Goal: Find specific page/section: Find specific page/section

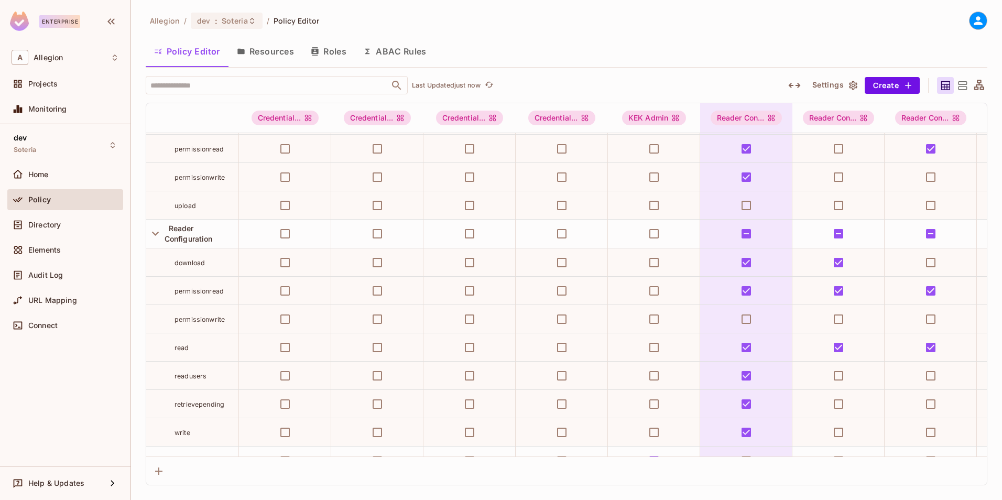
scroll to position [262, 0]
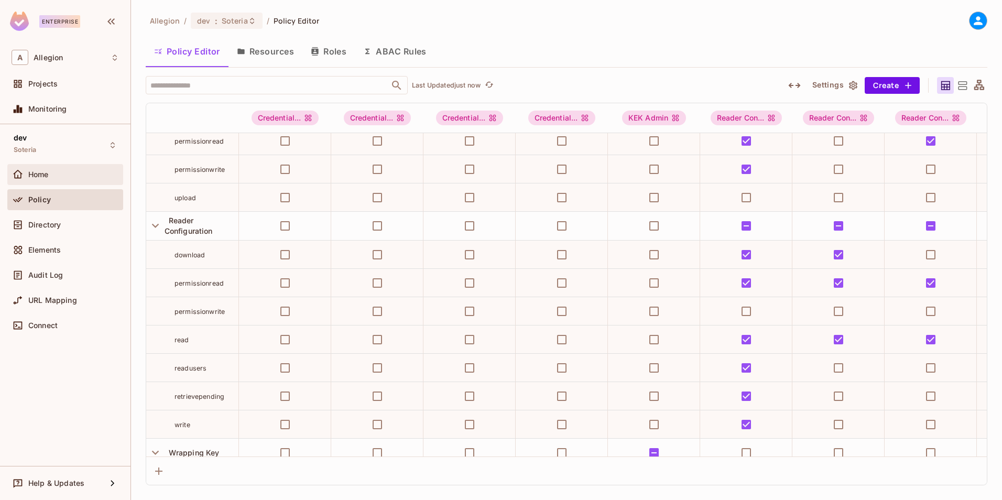
click at [46, 172] on span "Home" at bounding box center [38, 174] width 20 height 8
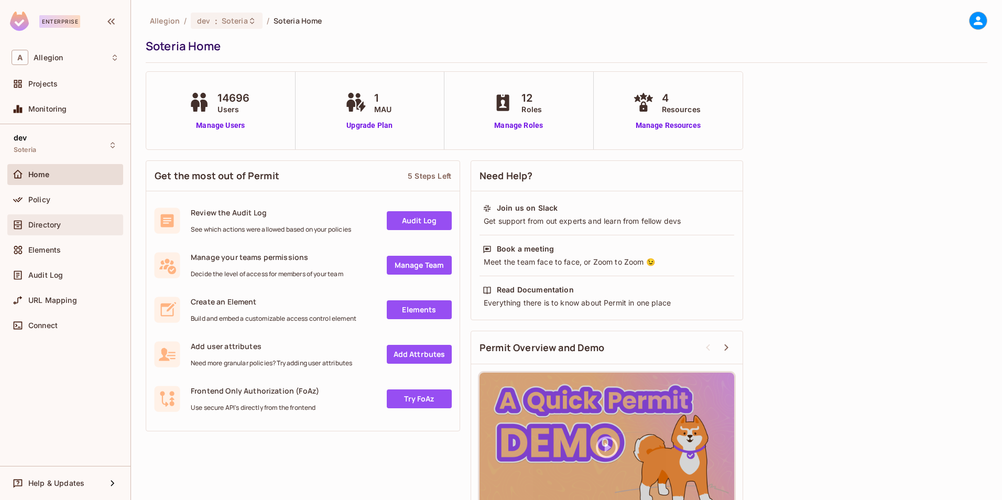
click at [42, 221] on span "Directory" at bounding box center [44, 225] width 32 height 8
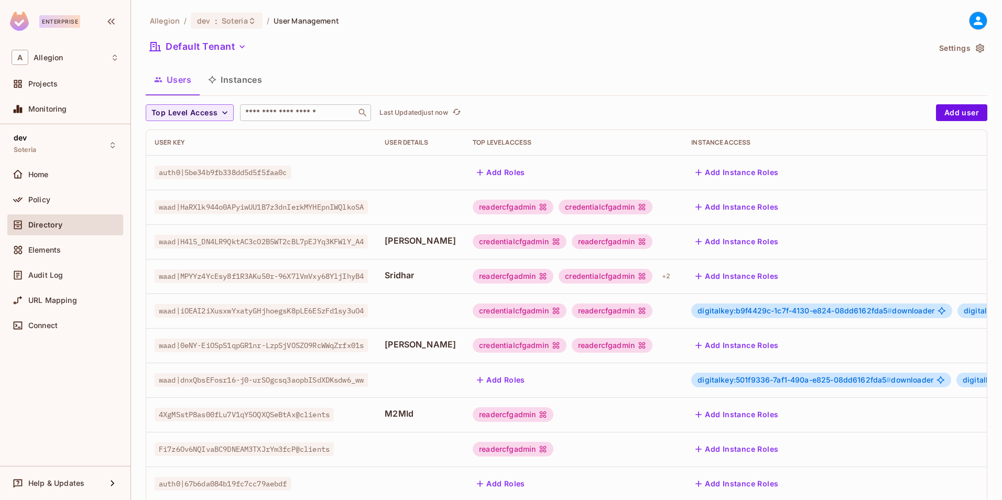
click at [292, 115] on input "text" at bounding box center [298, 112] width 110 height 10
type input "******"
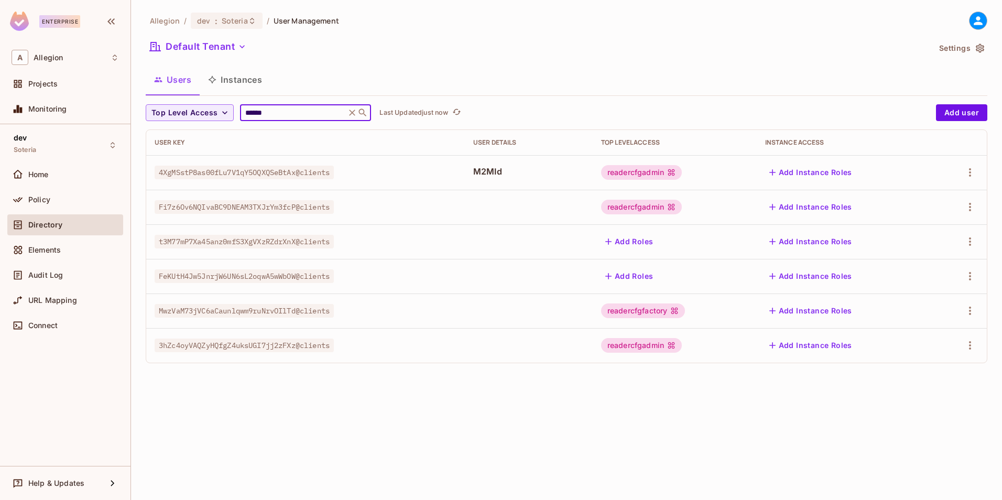
click at [652, 174] on div "readercfgadmin" at bounding box center [641, 172] width 81 height 15
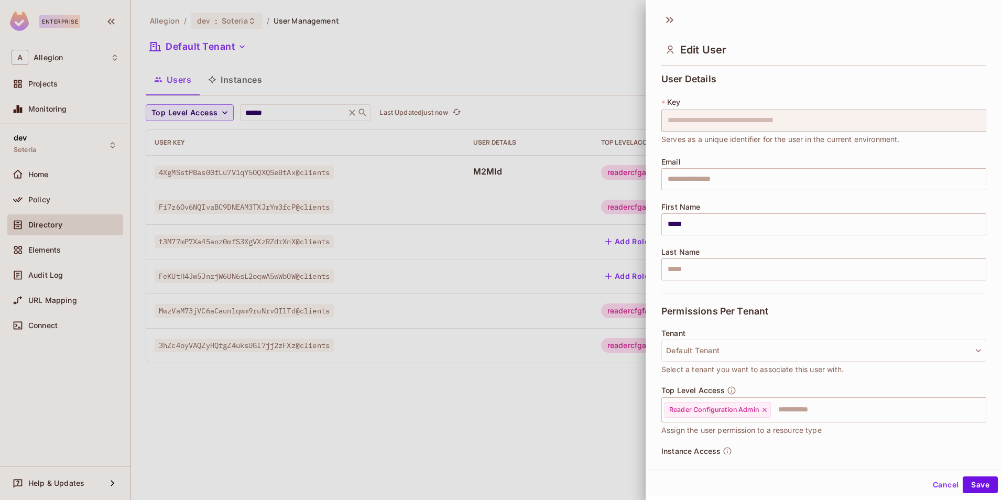
scroll to position [58, 0]
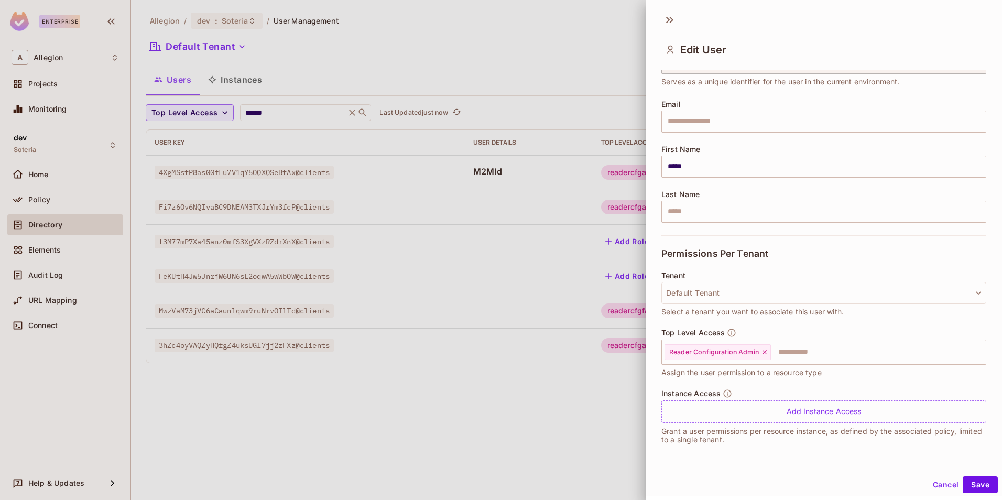
click at [931, 484] on button "Cancel" at bounding box center [946, 484] width 34 height 17
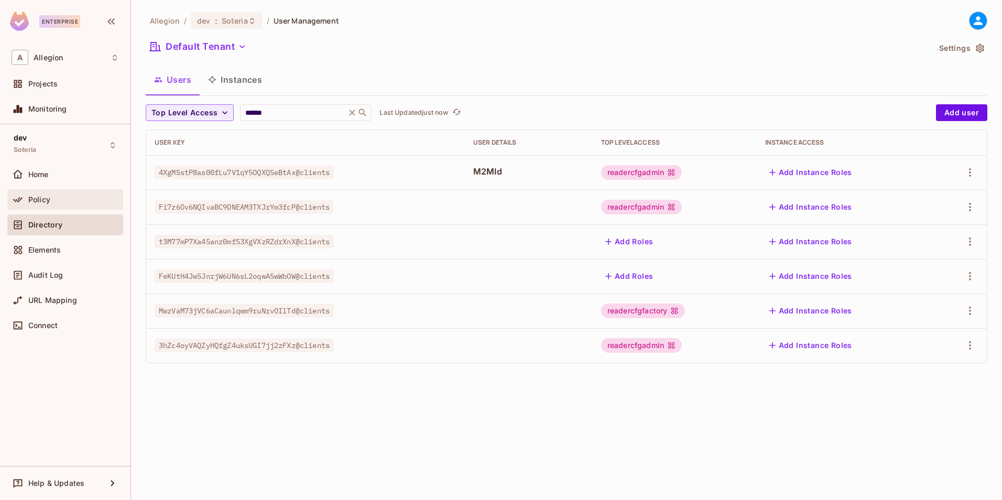
click at [79, 204] on div "Policy" at bounding box center [65, 199] width 107 height 13
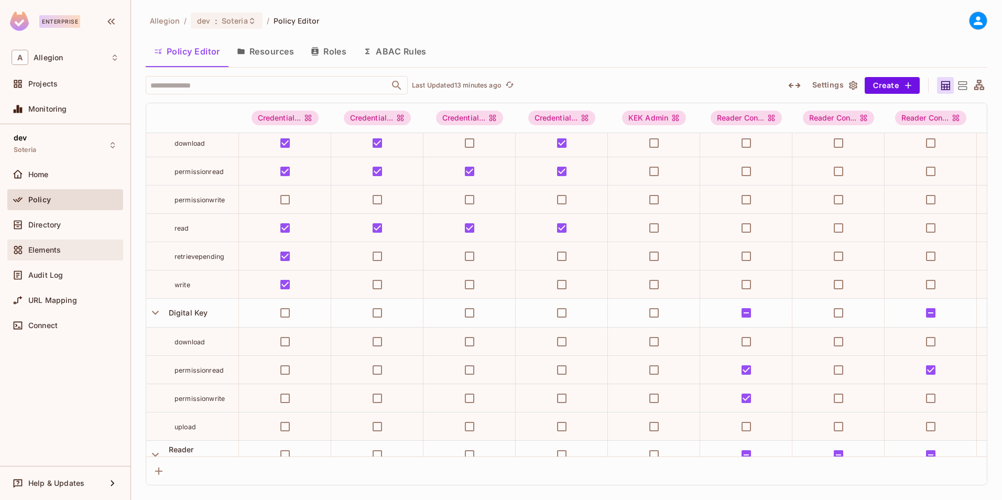
scroll to position [27, 0]
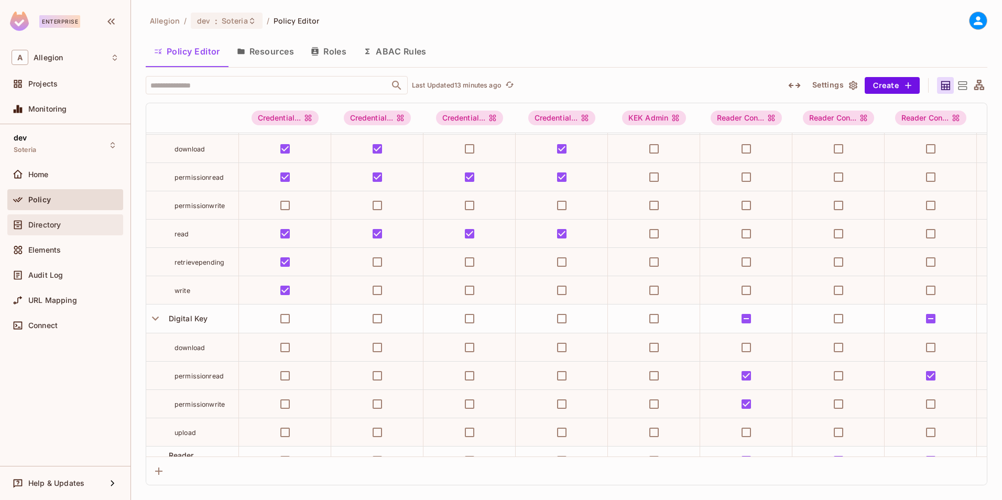
click at [48, 221] on span "Directory" at bounding box center [44, 225] width 32 height 8
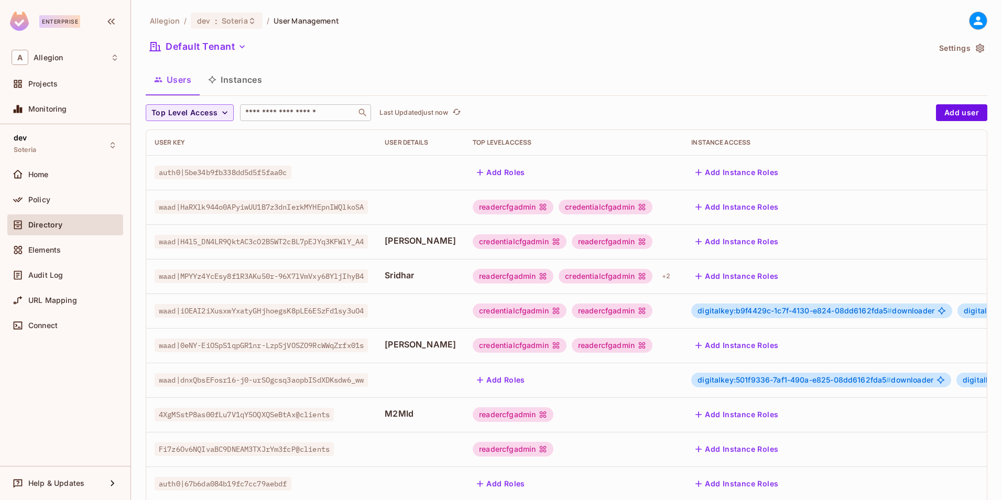
click at [283, 111] on input "text" at bounding box center [298, 112] width 110 height 10
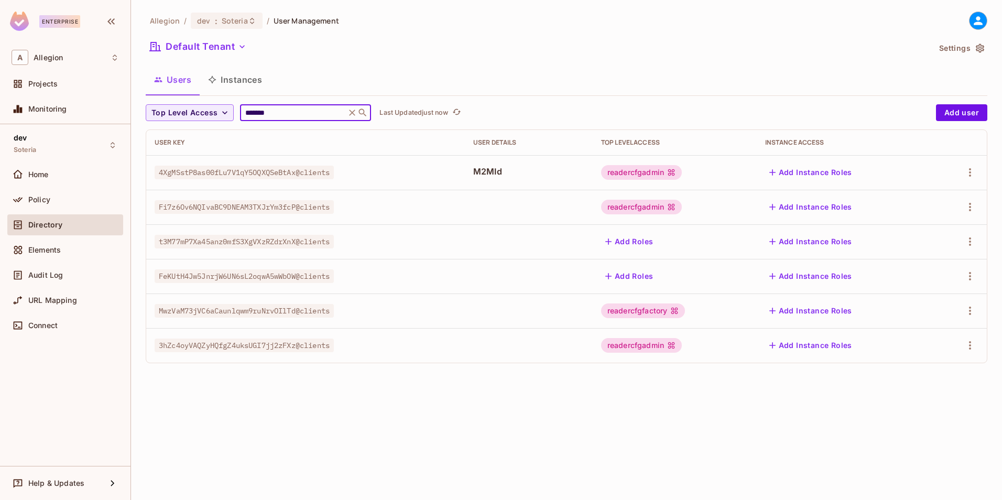
type input "*******"
click at [649, 170] on div "readercfgadmin" at bounding box center [641, 172] width 81 height 15
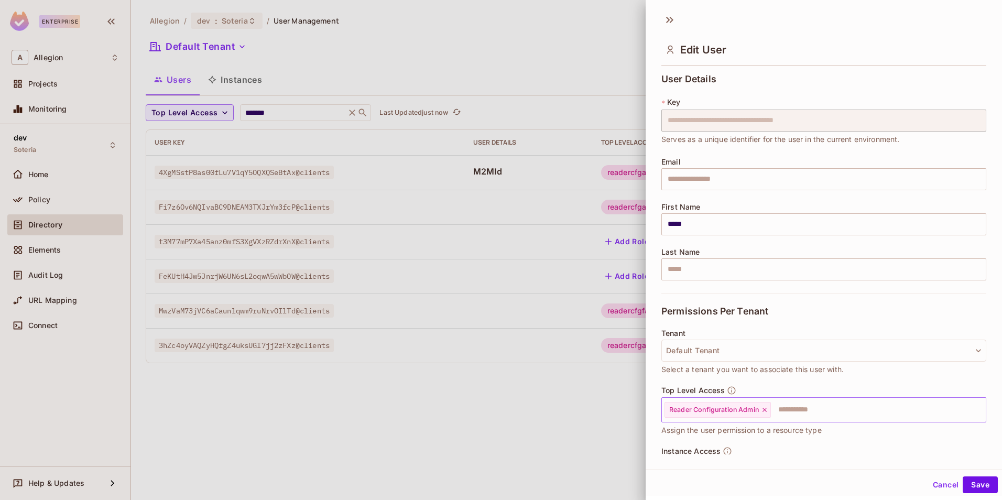
click at [800, 410] on input "text" at bounding box center [869, 409] width 194 height 21
click at [537, 445] on div at bounding box center [501, 250] width 1002 height 500
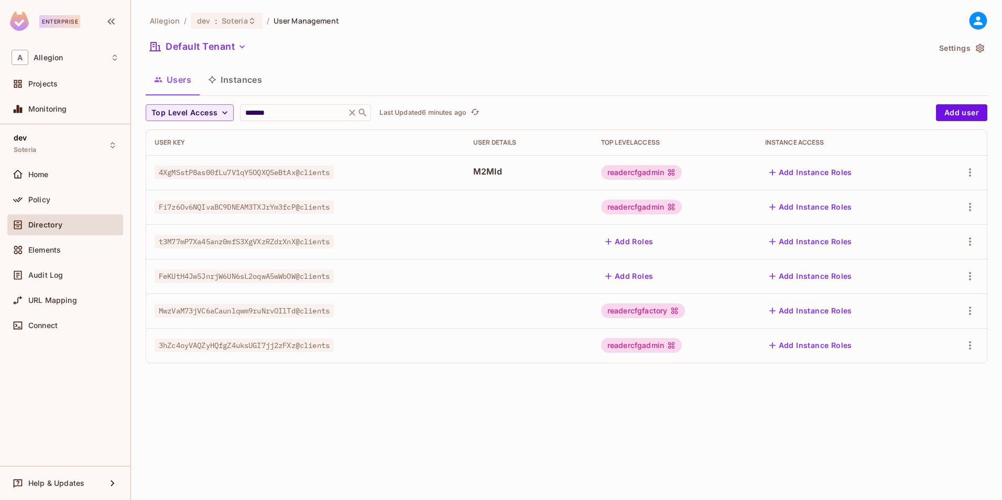
click at [575, 427] on div "Allegion / dev : Soteria / User Management Default Tenant Settings Users Instan…" at bounding box center [566, 250] width 871 height 500
click at [542, 439] on div "Allegion / dev : Soteria / User Management Default Tenant Settings Users Instan…" at bounding box center [566, 250] width 871 height 500
click at [41, 204] on div "Policy" at bounding box center [65, 199] width 107 height 13
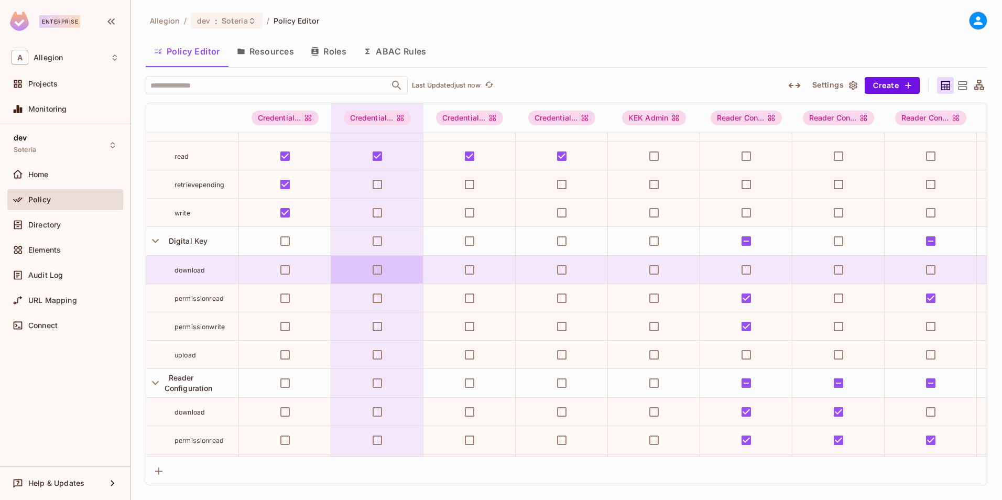
scroll to position [157, 0]
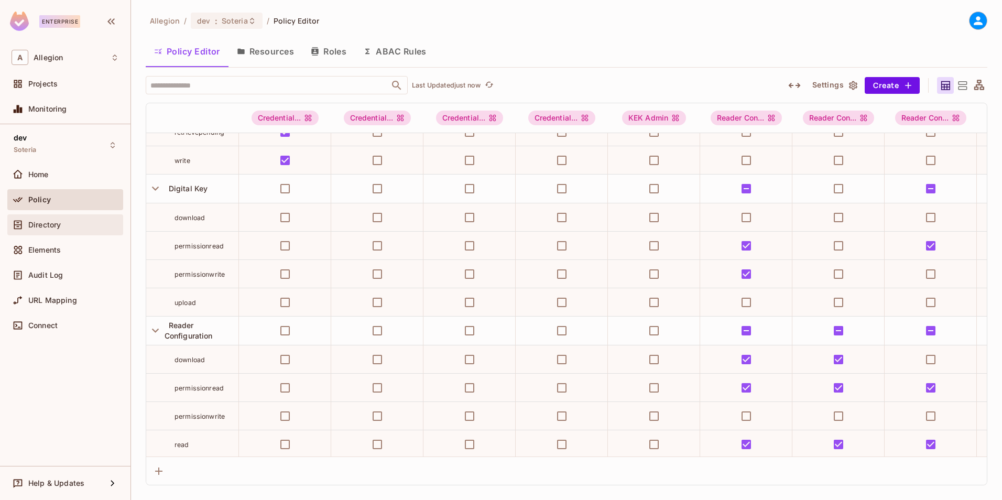
click at [53, 219] on div "Directory" at bounding box center [65, 225] width 107 height 13
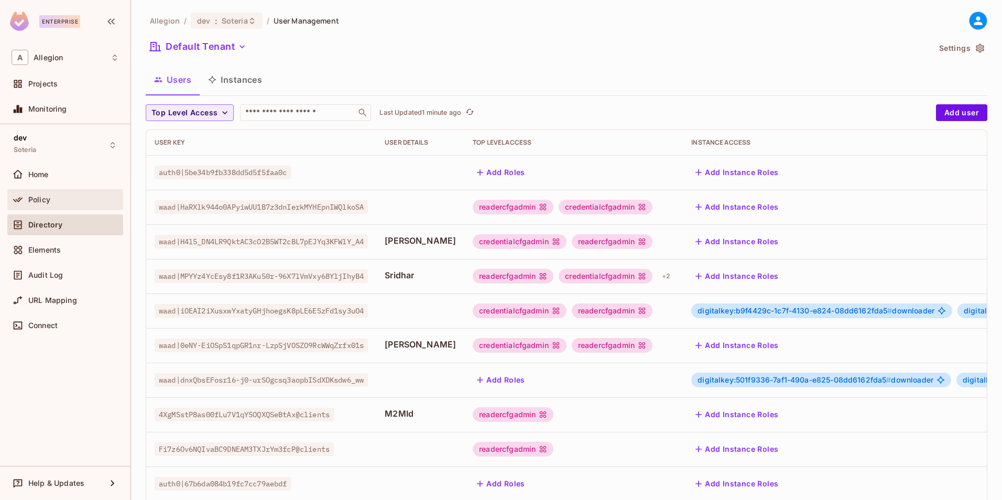
click at [42, 198] on span "Policy" at bounding box center [39, 200] width 22 height 8
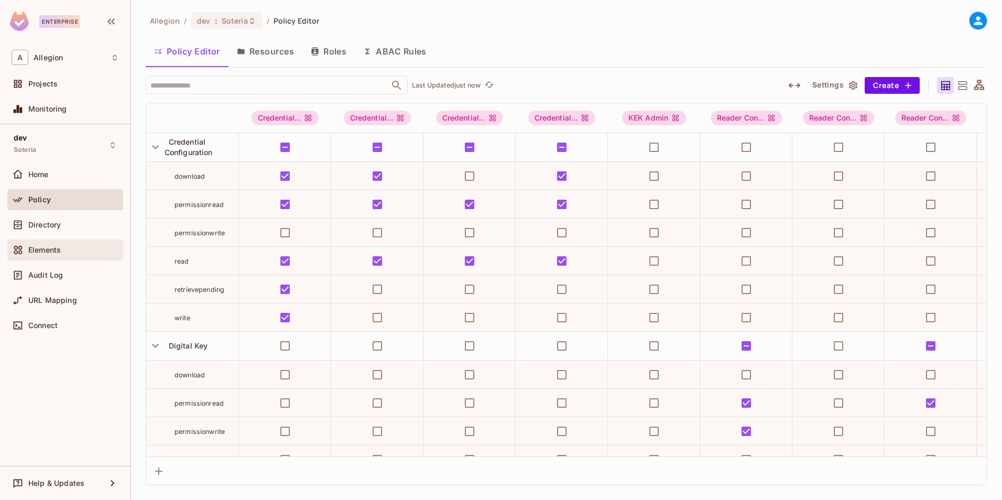
click at [38, 249] on span "Elements" at bounding box center [44, 250] width 32 height 8
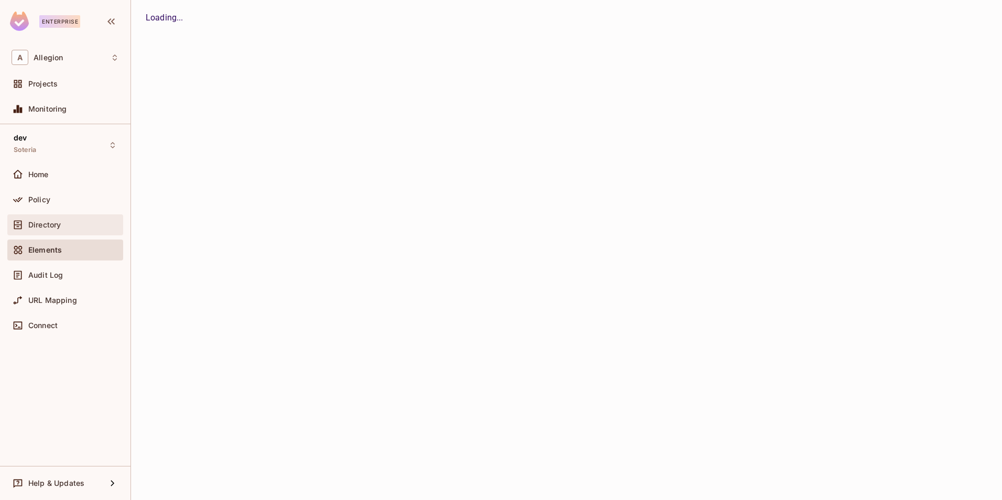
click at [40, 229] on div "Directory" at bounding box center [65, 225] width 107 height 13
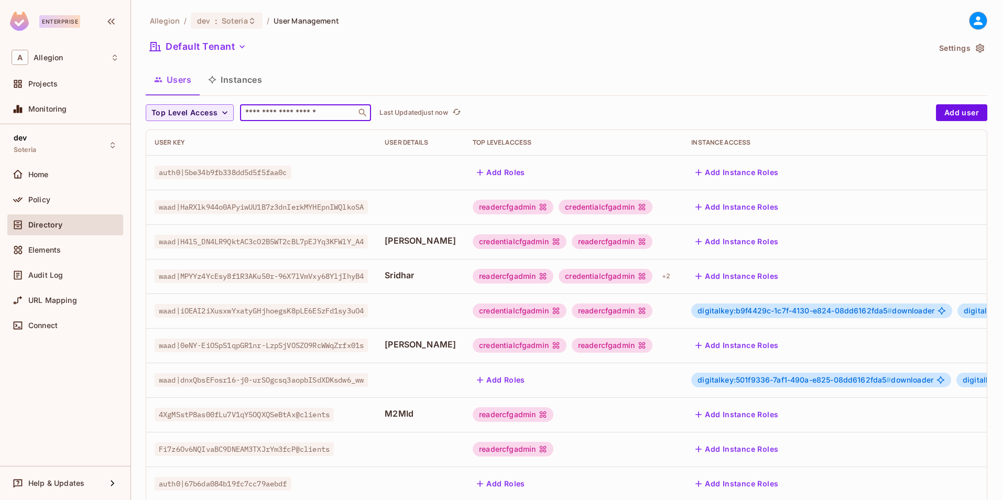
click at [266, 114] on input "text" at bounding box center [298, 112] width 110 height 10
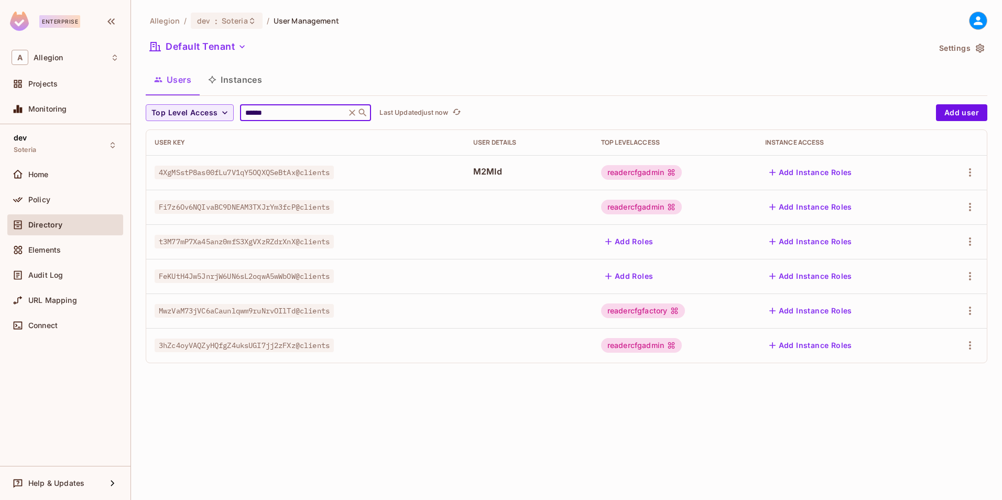
type input "******"
click at [231, 417] on div "Allegion / dev : Soteria / User Management Default Tenant Settings Users Instan…" at bounding box center [566, 250] width 871 height 500
click at [53, 199] on div "Policy" at bounding box center [73, 200] width 91 height 8
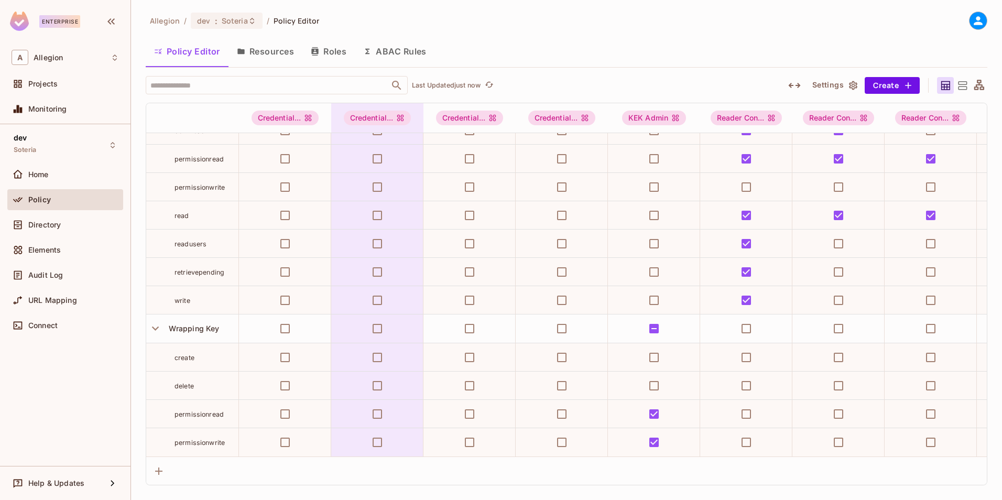
scroll to position [394, 0]
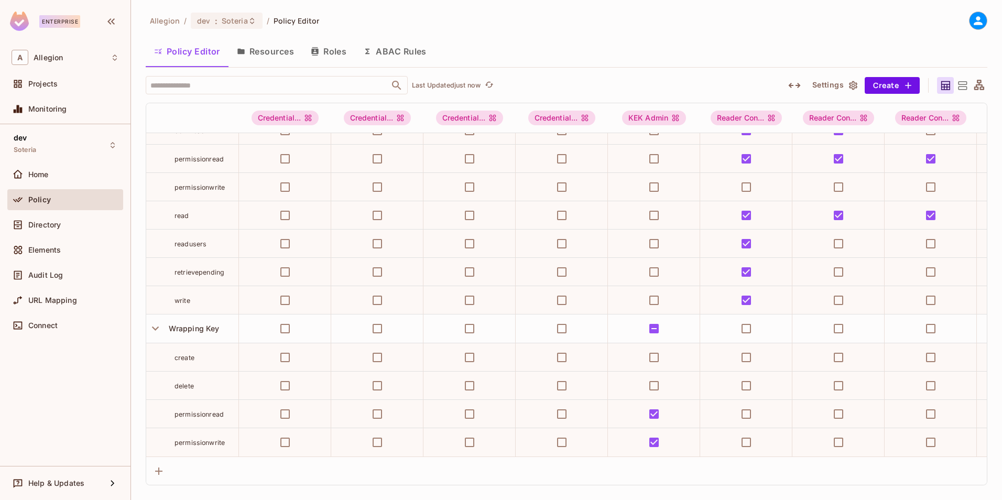
click at [271, 52] on button "Resources" at bounding box center [266, 51] width 74 height 26
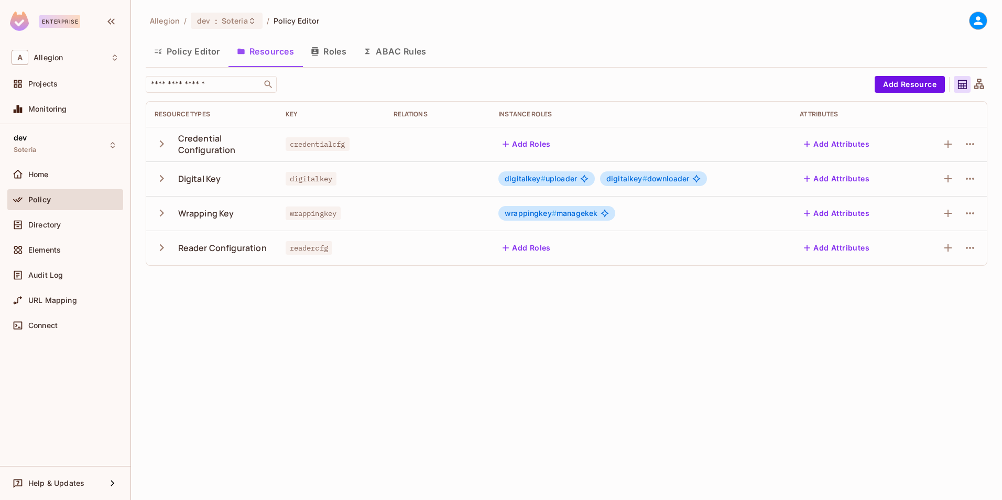
click at [160, 251] on icon "button" at bounding box center [162, 247] width 4 height 7
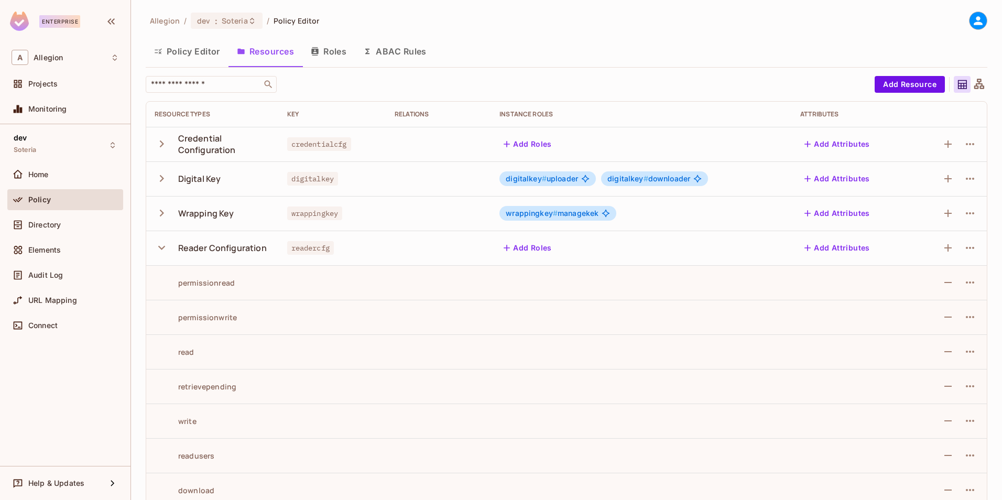
scroll to position [16, 0]
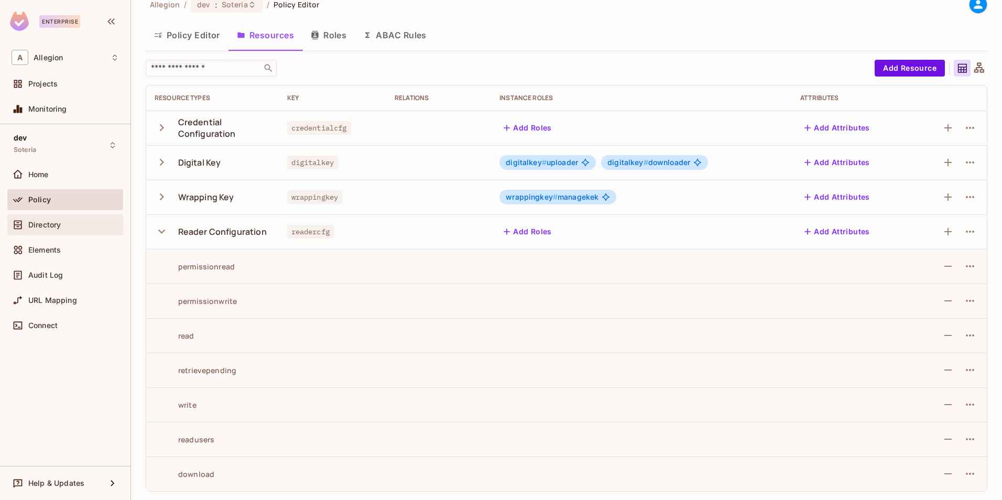
click at [44, 221] on span "Directory" at bounding box center [44, 225] width 32 height 8
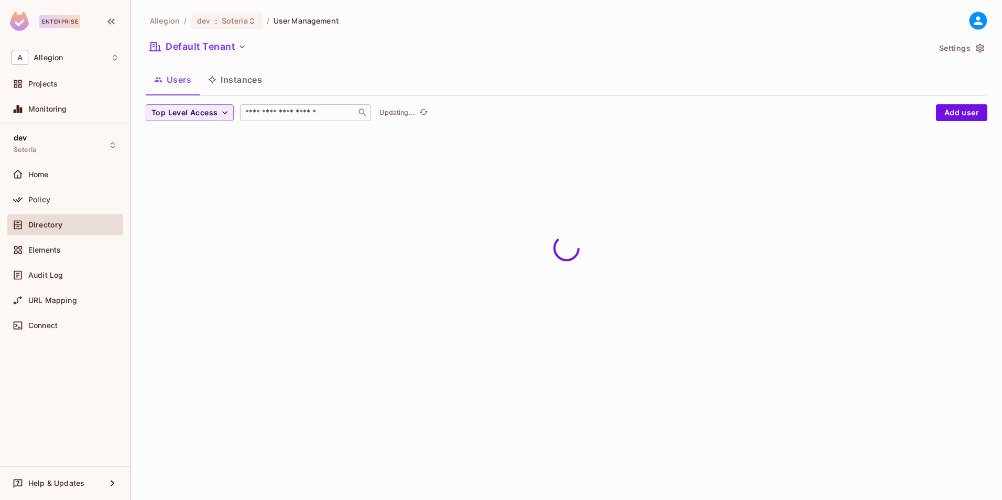
click at [327, 111] on input "text" at bounding box center [298, 112] width 110 height 10
type input "*******"
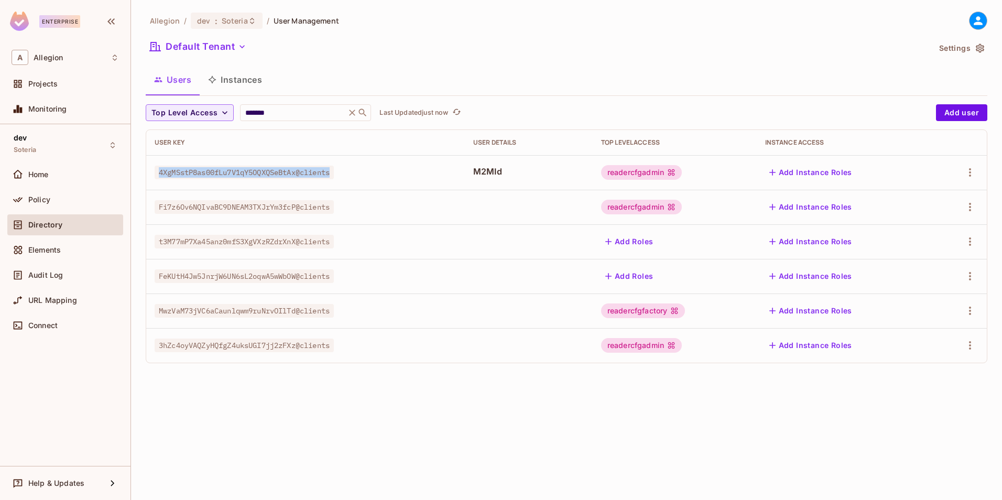
drag, startPoint x: 158, startPoint y: 172, endPoint x: 337, endPoint y: 170, distance: 178.8
click at [334, 170] on span "4XgMSstP8as00fLu7V1qY5OQXQSeBtAx@clients" at bounding box center [244, 173] width 179 height 14
copy span "4XgMSstP8as00fLu7V1qY5OQXQSeBtAx@clients"
click at [48, 200] on span "Policy" at bounding box center [39, 200] width 22 height 8
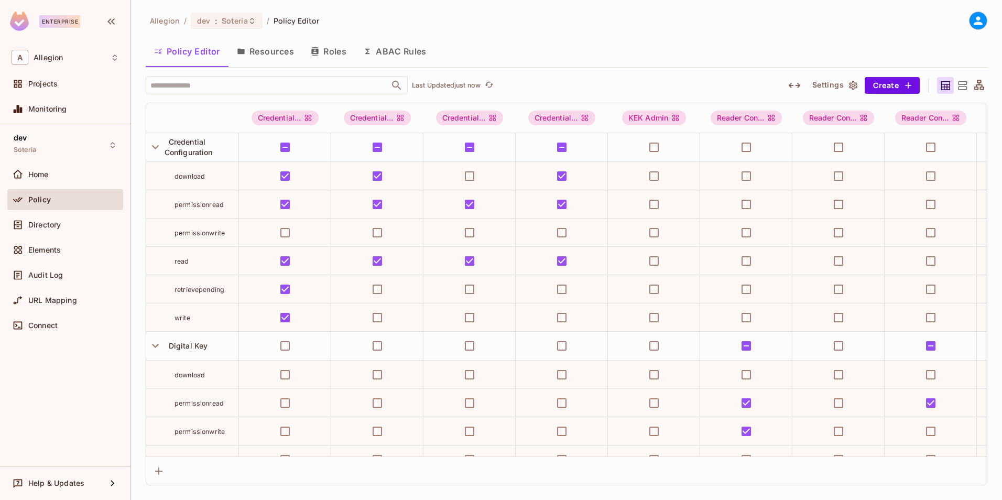
click at [273, 50] on button "Resources" at bounding box center [266, 51] width 74 height 26
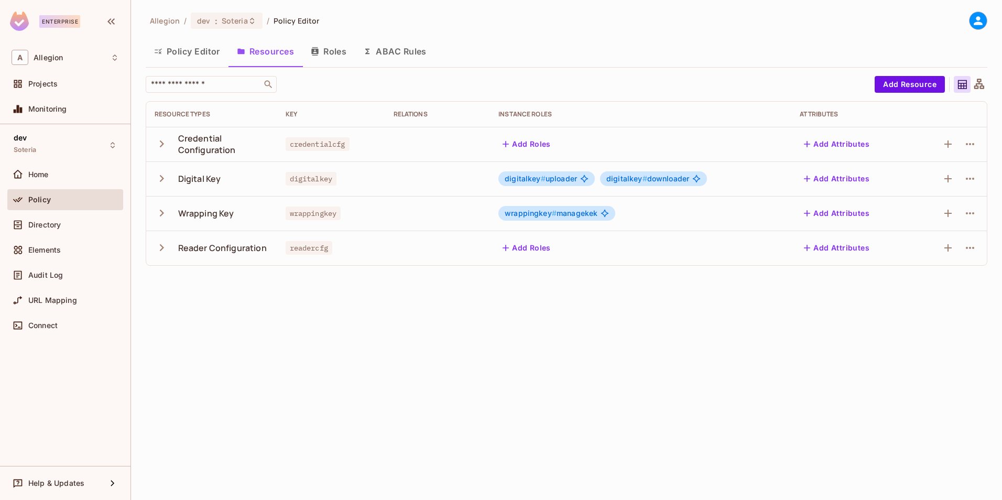
click at [211, 52] on button "Policy Editor" at bounding box center [187, 51] width 83 height 26
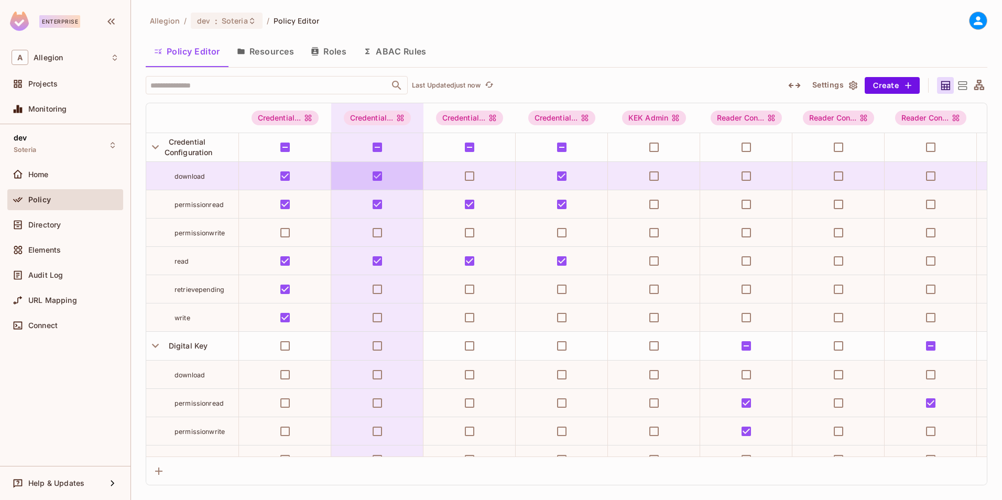
scroll to position [52, 0]
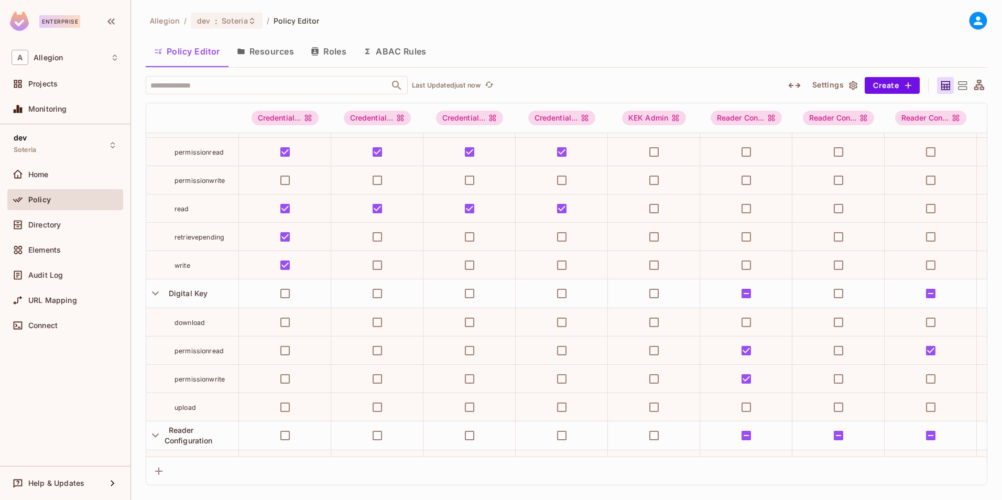
click at [320, 52] on button "Roles" at bounding box center [328, 51] width 52 height 26
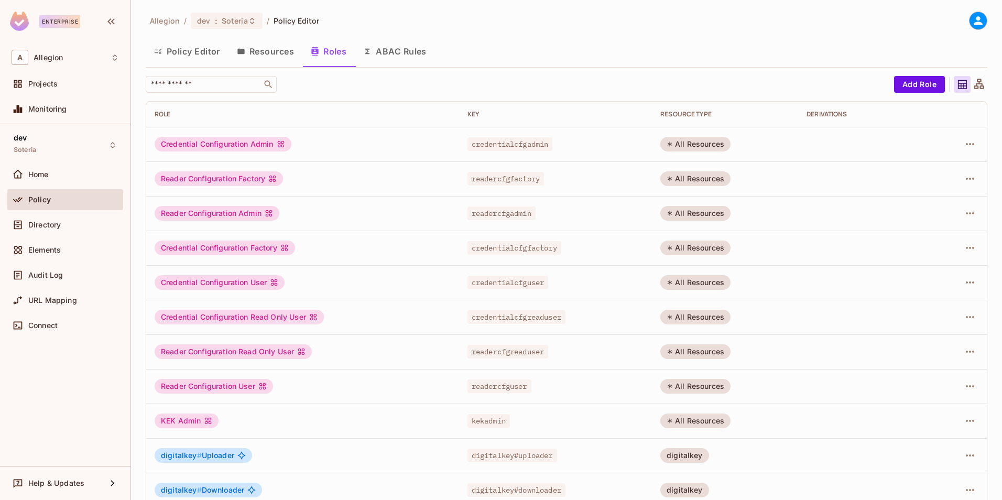
click at [264, 54] on button "Resources" at bounding box center [266, 51] width 74 height 26
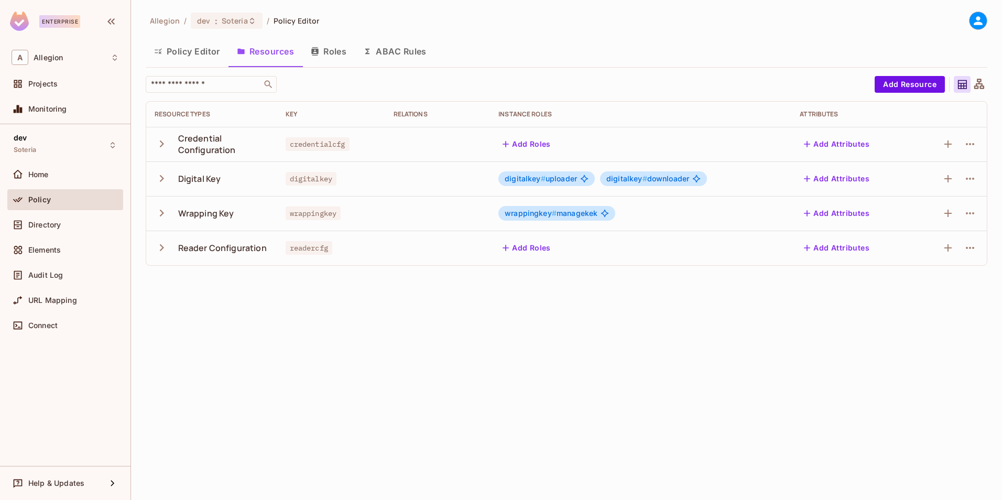
click at [160, 251] on icon "button" at bounding box center [162, 247] width 4 height 7
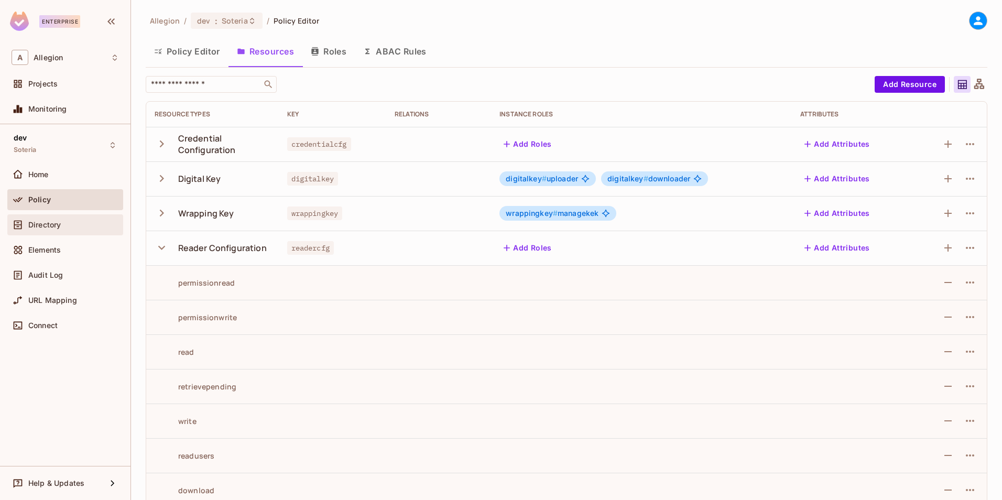
click at [45, 223] on span "Directory" at bounding box center [44, 225] width 32 height 8
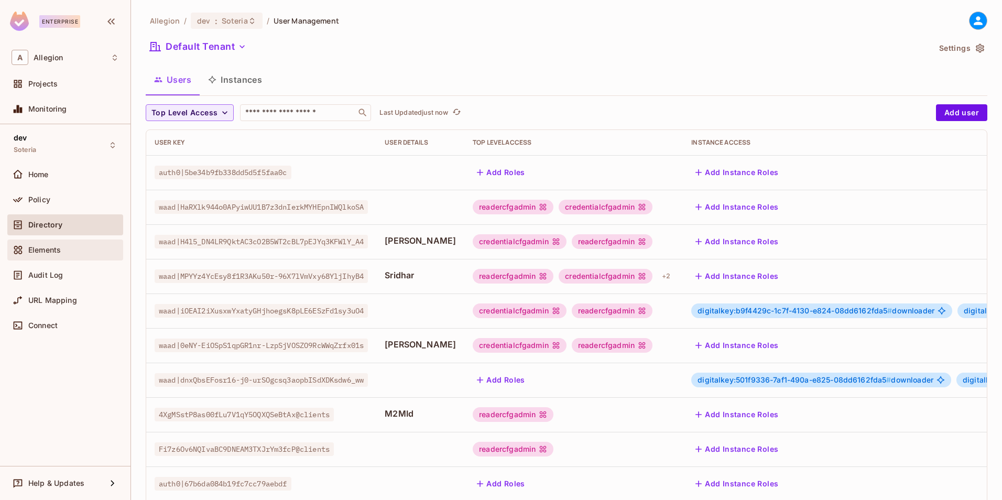
click at [63, 253] on div "Elements" at bounding box center [73, 250] width 91 height 8
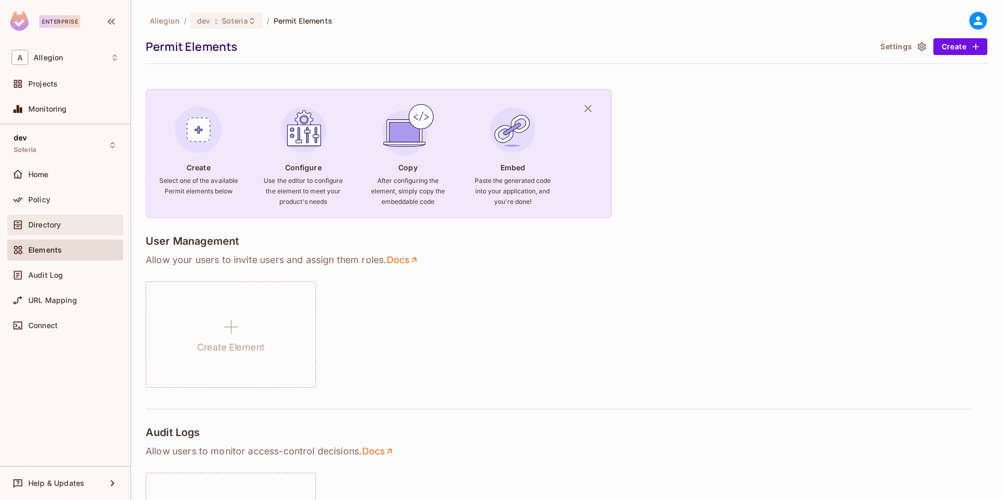
click at [59, 216] on div "Directory" at bounding box center [65, 224] width 116 height 21
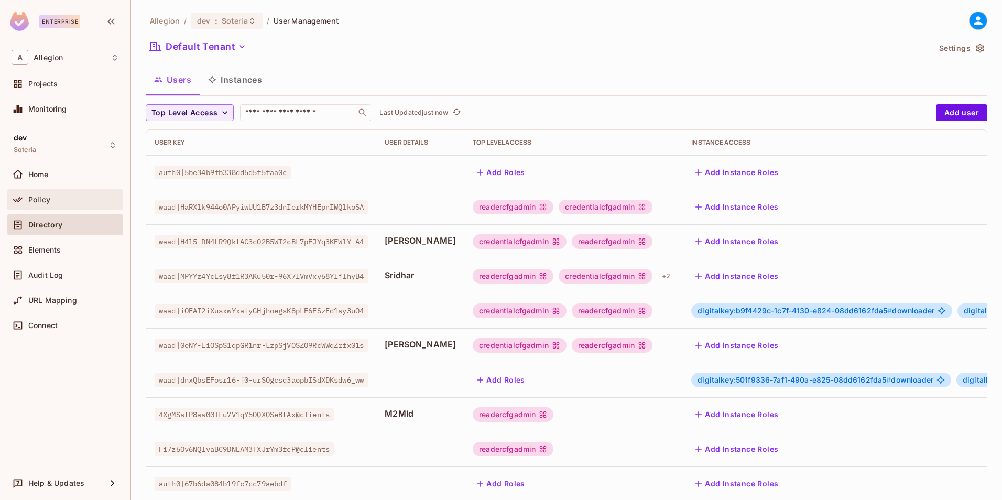
click at [36, 203] on span "Policy" at bounding box center [39, 200] width 22 height 8
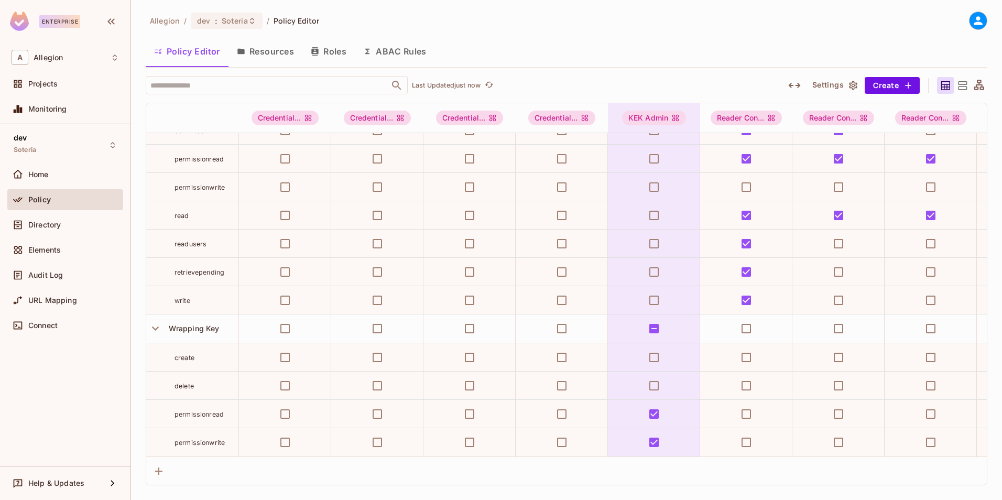
scroll to position [394, 0]
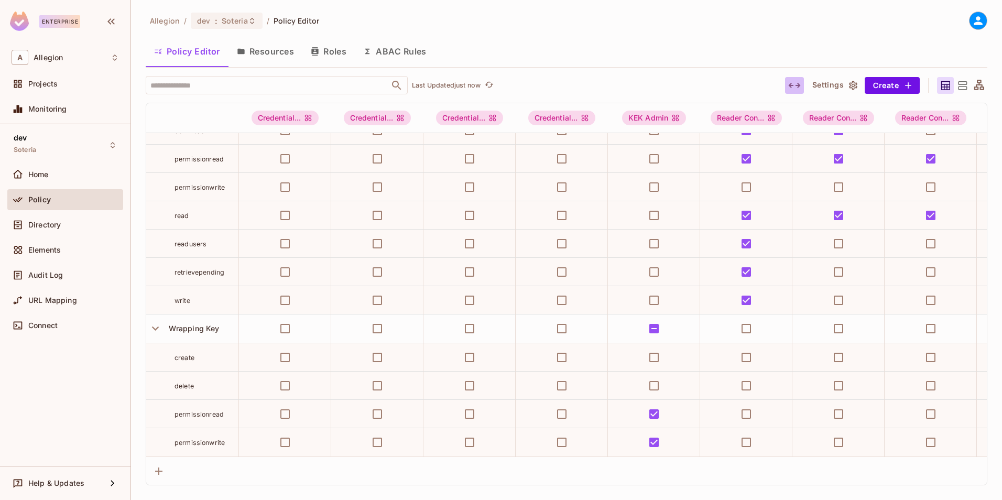
click at [797, 83] on icon "button" at bounding box center [794, 85] width 13 height 13
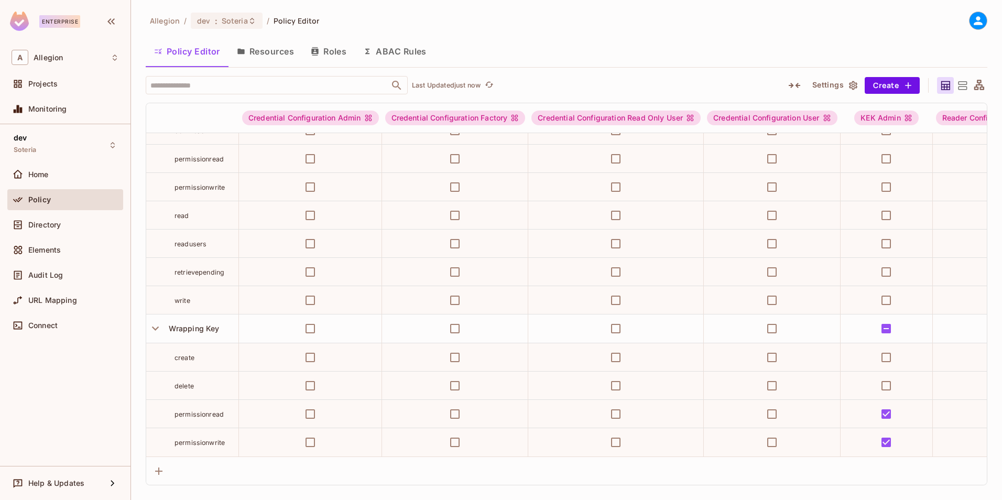
click at [795, 83] on icon "button" at bounding box center [794, 85] width 13 height 13
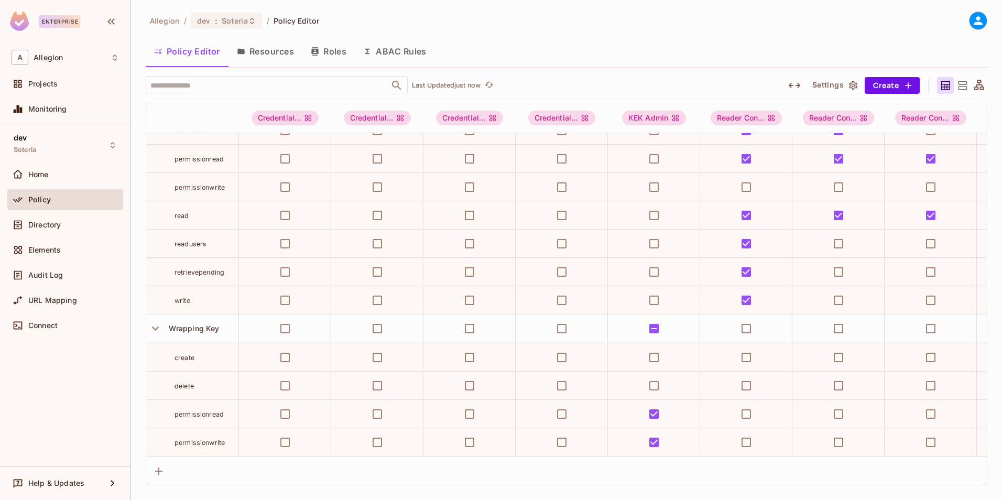
click at [966, 87] on icon at bounding box center [962, 85] width 13 height 13
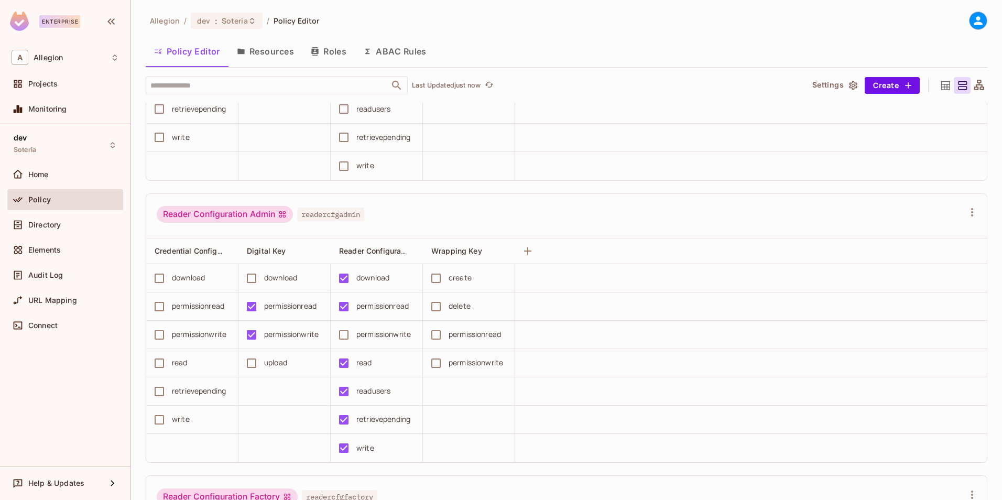
scroll to position [1363, 0]
